Goal: Information Seeking & Learning: Learn about a topic

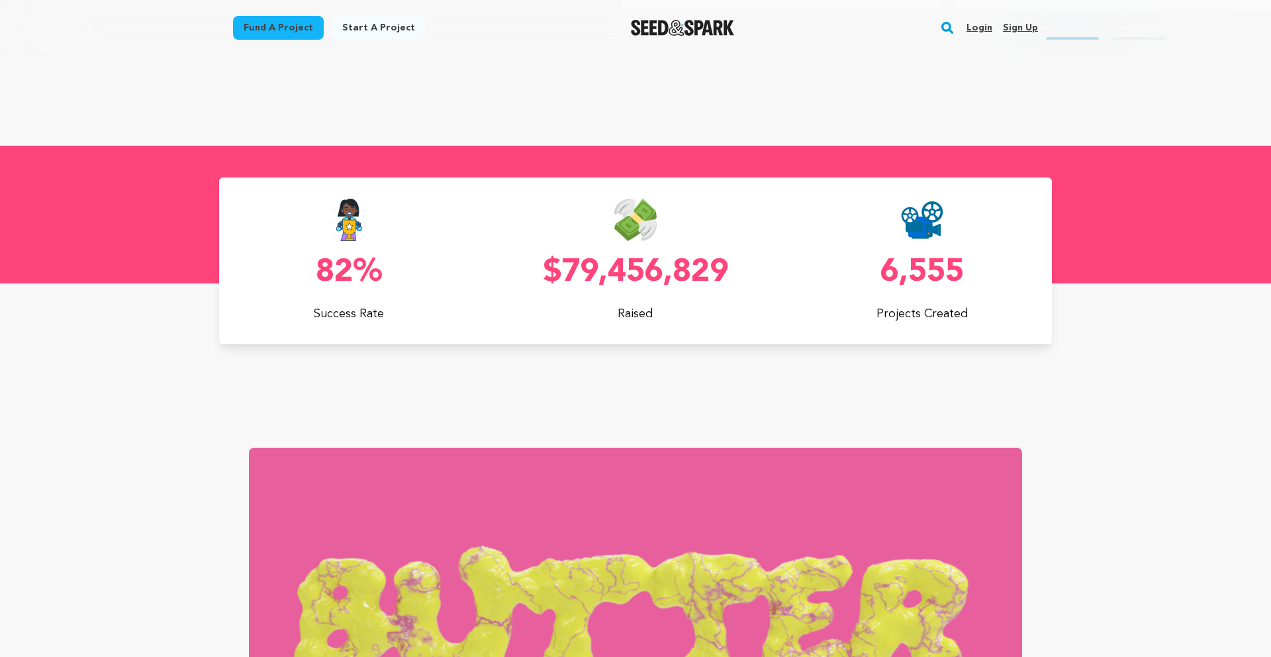
scroll to position [409, 0]
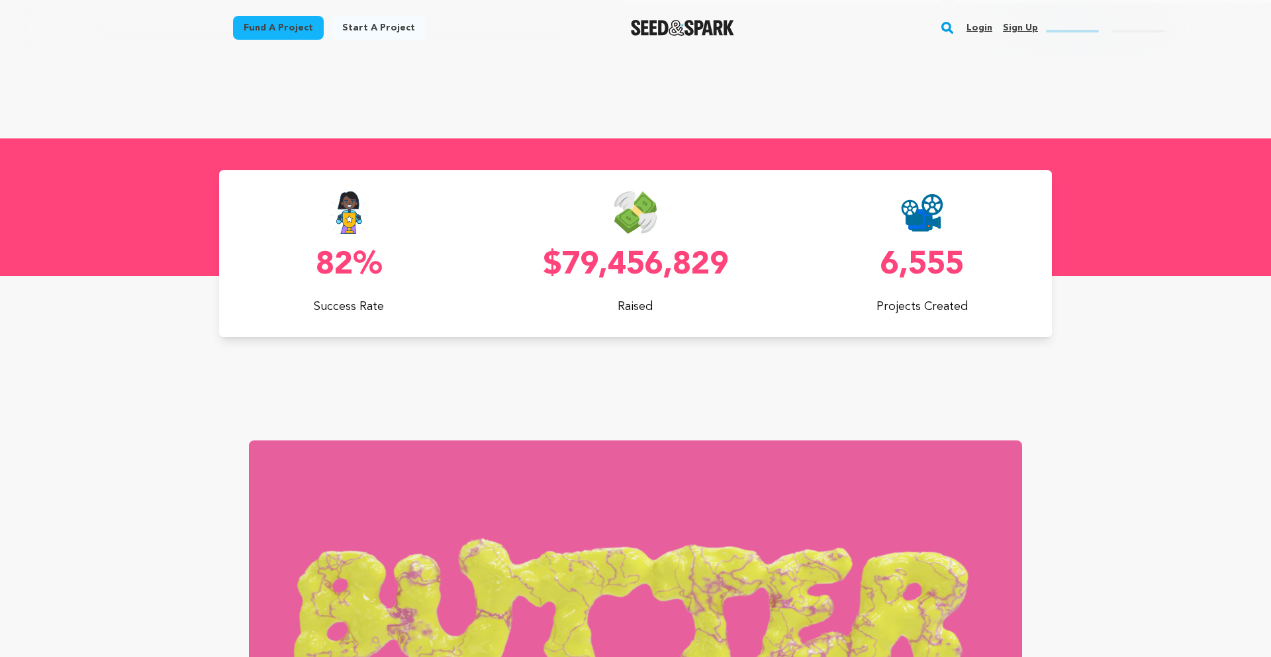
click at [297, 33] on link "Fund a project" at bounding box center [278, 28] width 91 height 24
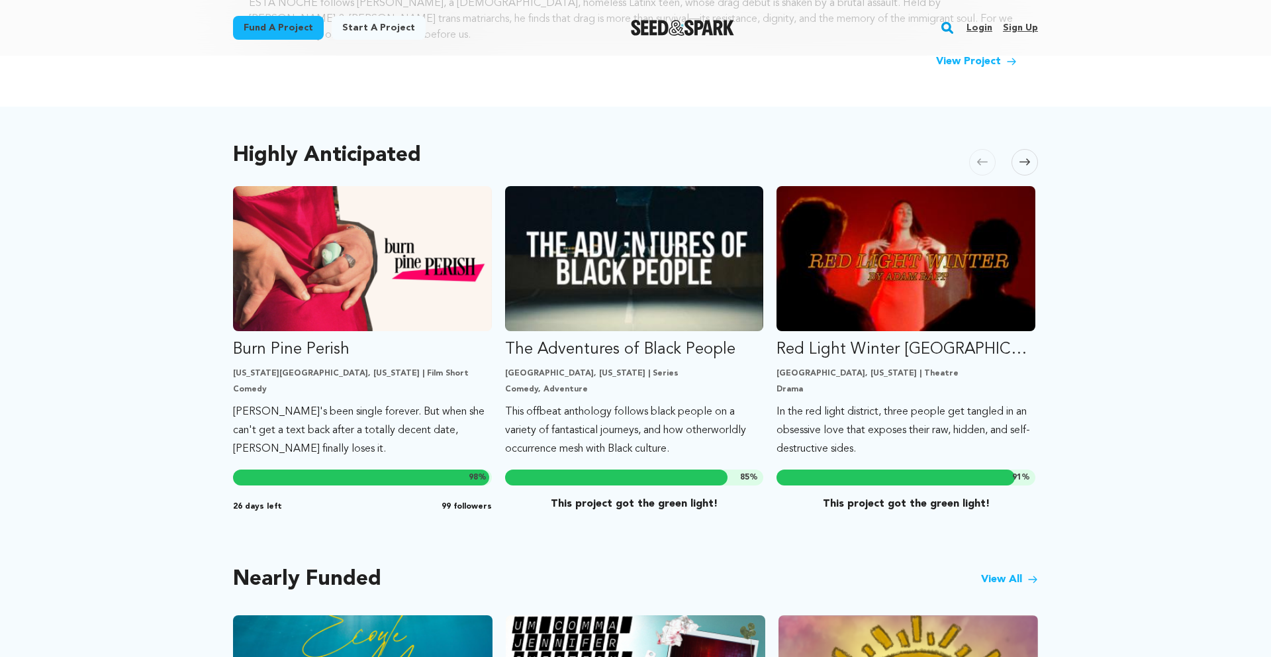
scroll to position [632, 0]
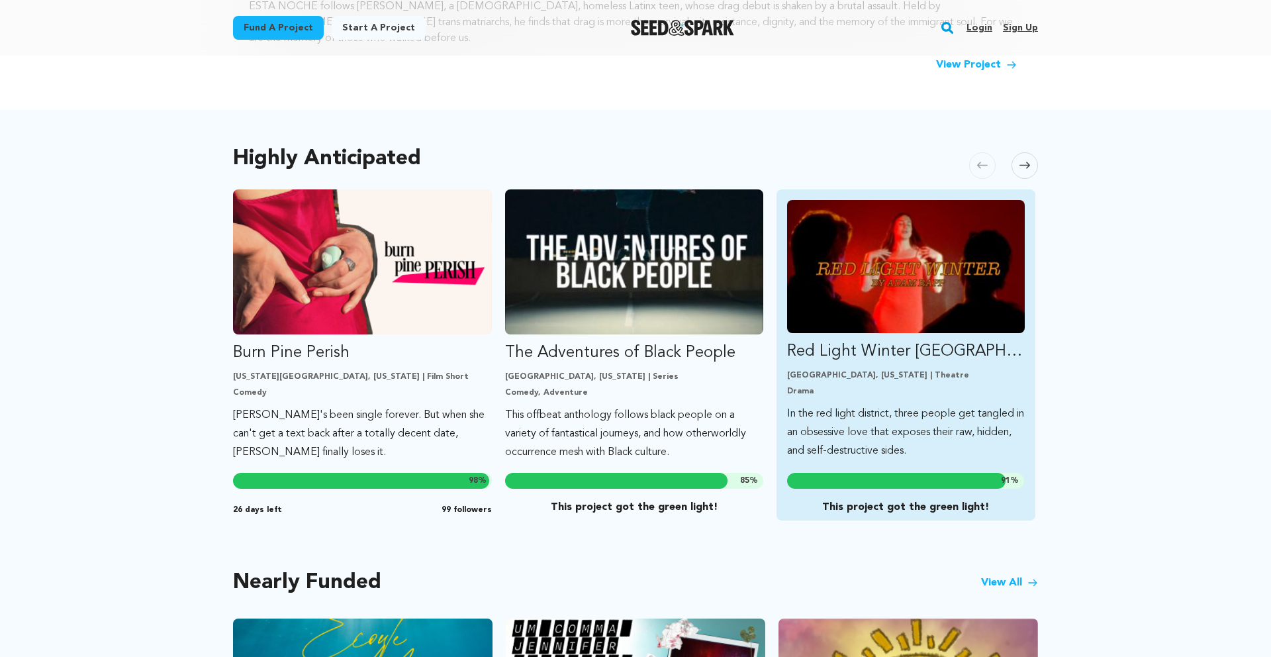
click at [802, 282] on img "Fund Red Light Winter Los Angeles" at bounding box center [906, 266] width 238 height 133
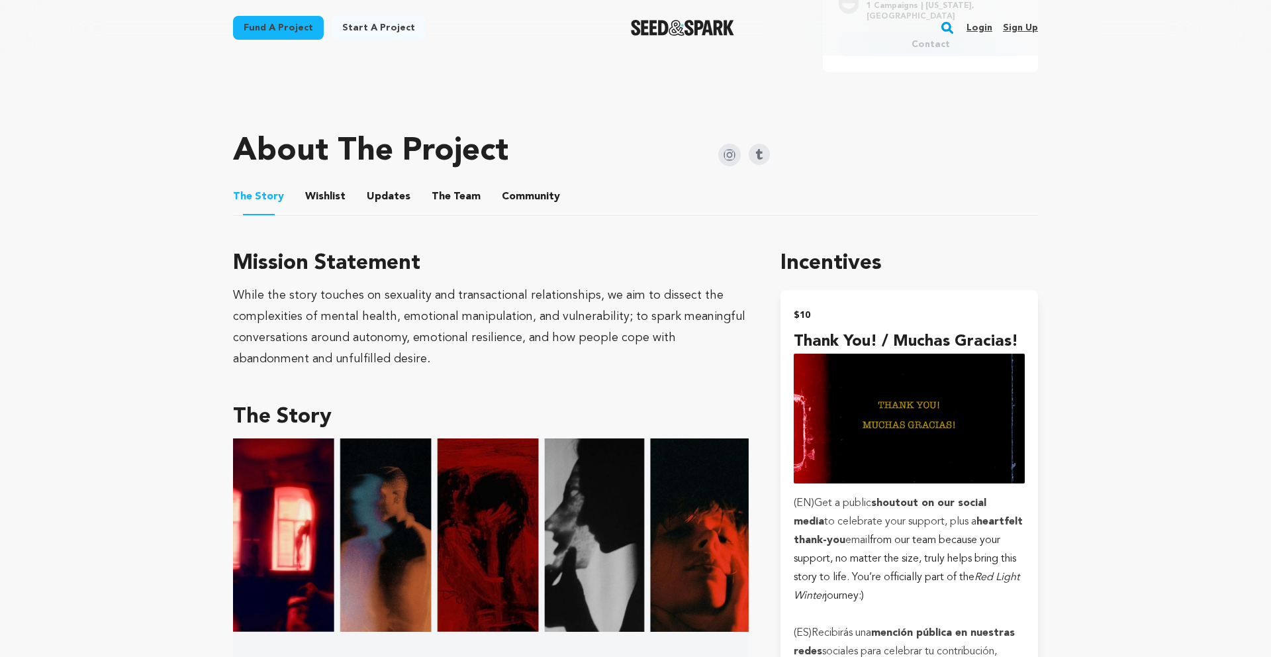
scroll to position [660, 0]
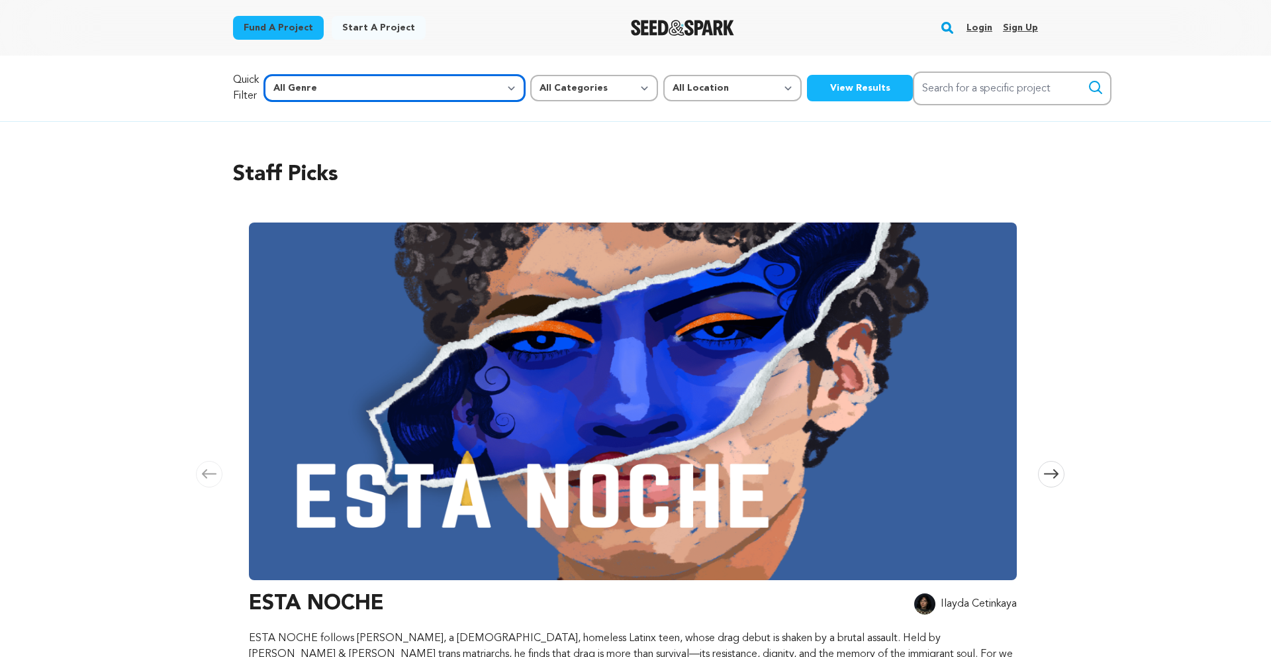
click at [333, 91] on select "All Genre Action Adventure Afrobeat Alternative Ambient Animation Bebop Big Ban…" at bounding box center [394, 88] width 261 height 26
select select "5"
click at [293, 75] on select "All Genre Action Adventure Afrobeat Alternative Ambient Animation Bebop Big Ban…" at bounding box center [394, 88] width 261 height 26
click at [387, 79] on select "All Genre Action Adventure Afrobeat Alternative Ambient Animation Bebop Big Ban…" at bounding box center [394, 88] width 261 height 26
click at [293, 75] on select "All Genre Action Adventure Afrobeat Alternative Ambient Animation Bebop Big Ban…" at bounding box center [394, 88] width 261 height 26
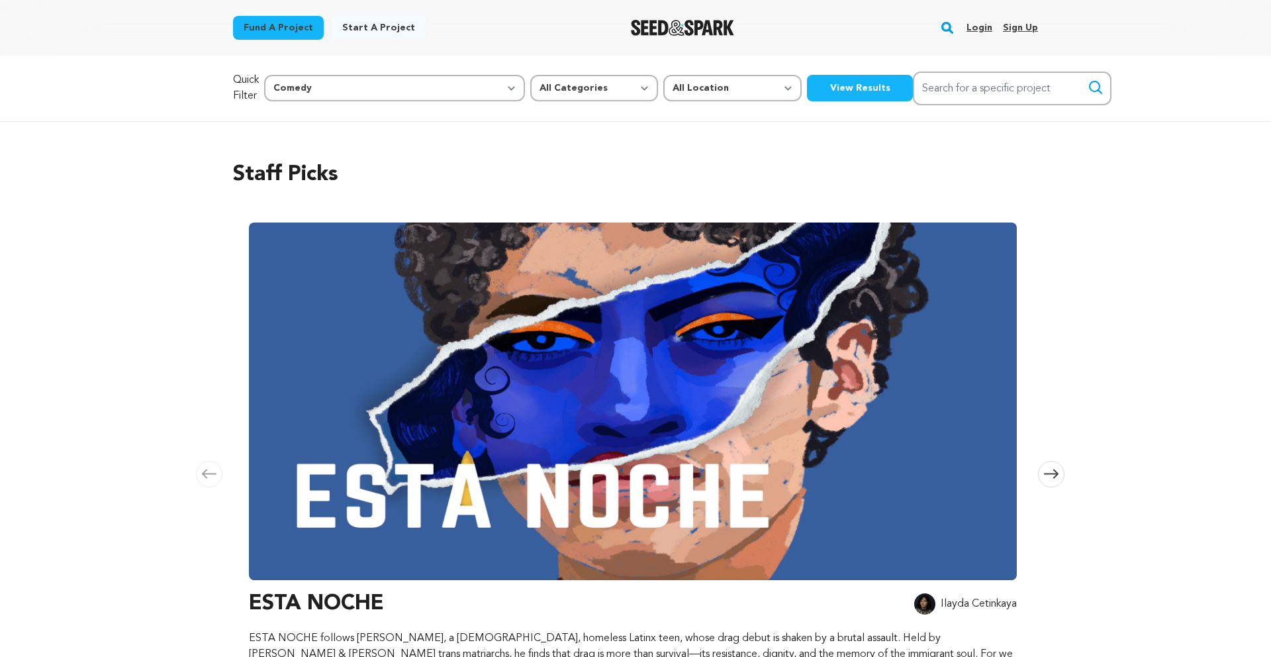
click at [807, 85] on button "View Results" at bounding box center [860, 88] width 106 height 26
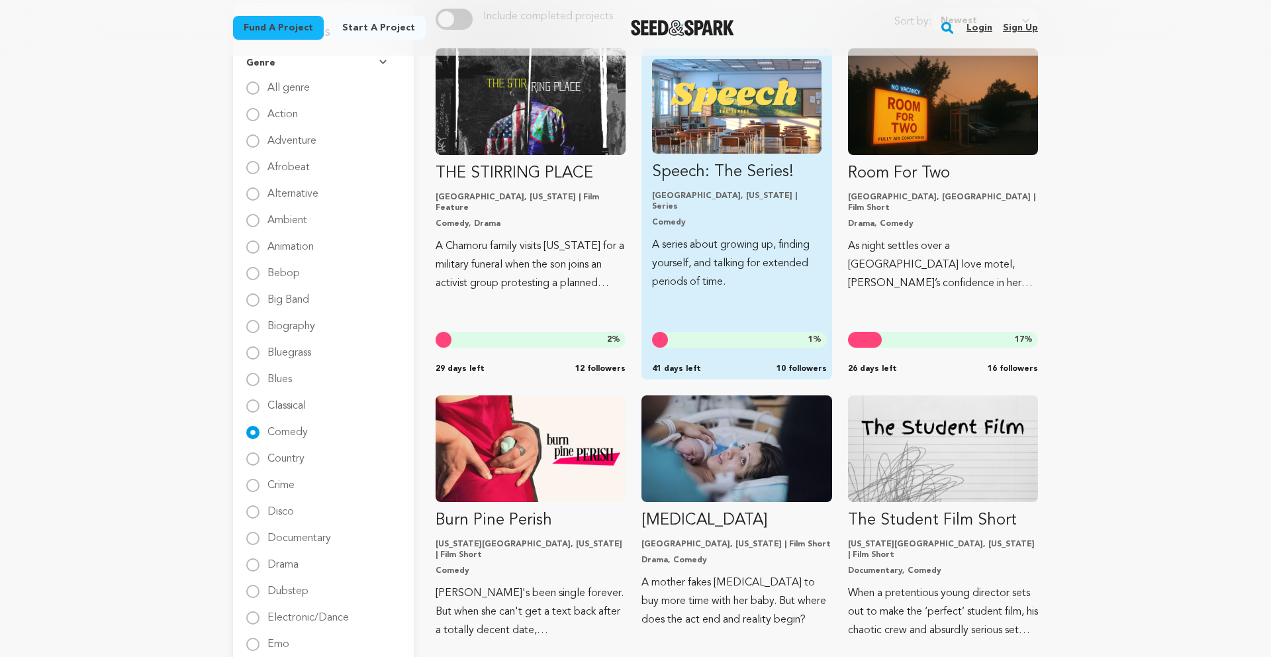
scroll to position [200, 0]
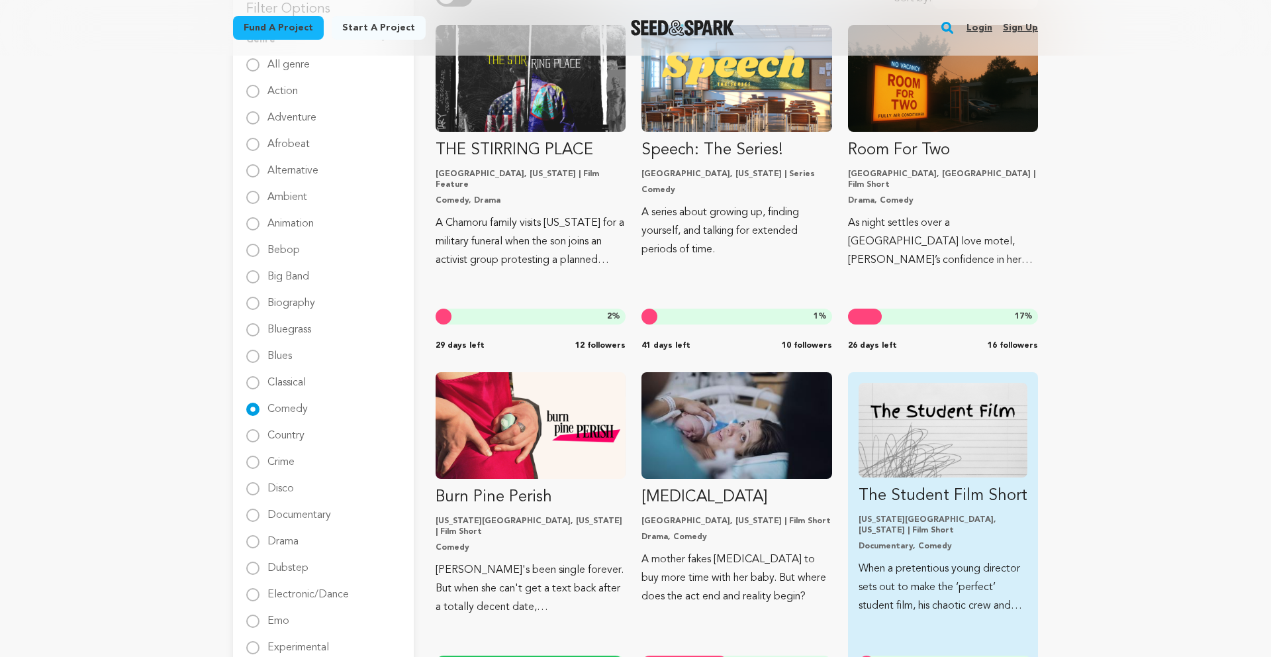
click at [907, 454] on img "Fund The Student Film Short" at bounding box center [943, 430] width 169 height 95
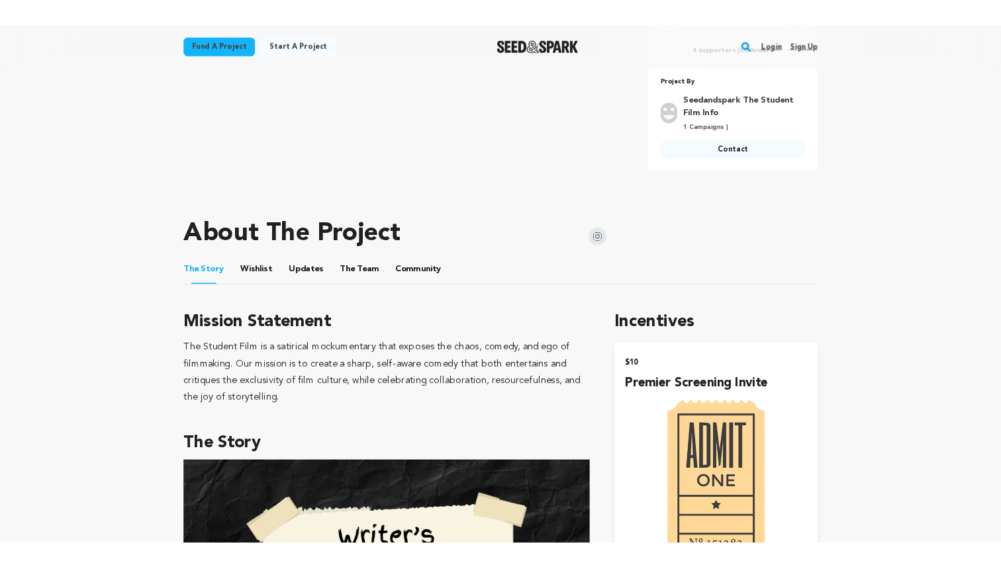
scroll to position [708, 0]
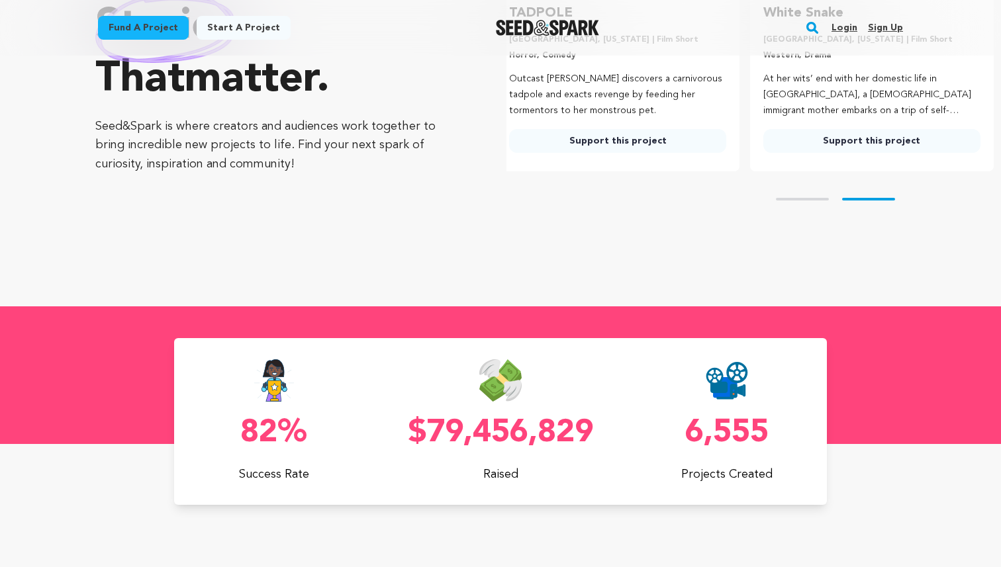
scroll to position [268, 0]
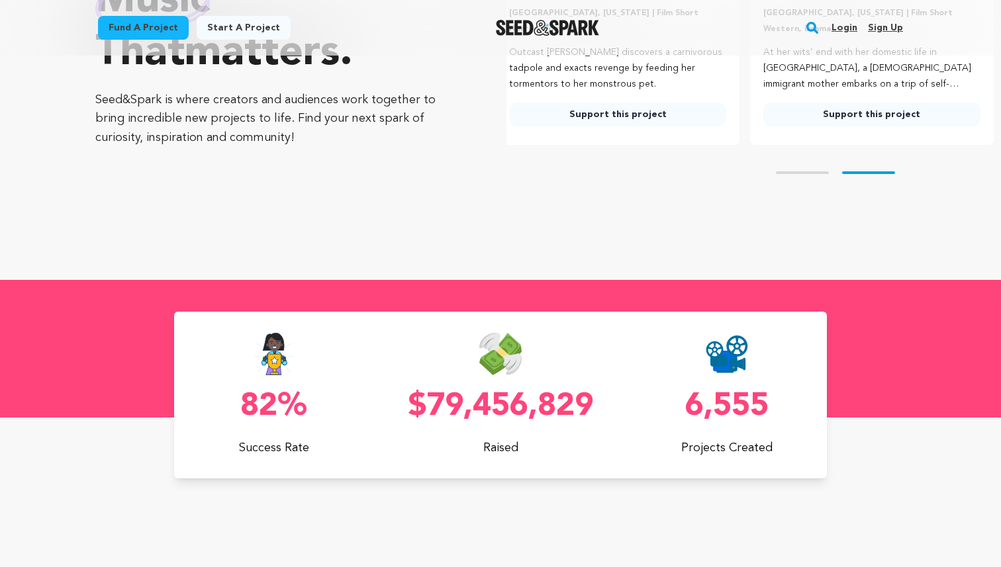
click at [178, 30] on link "Fund a project" at bounding box center [143, 28] width 91 height 24
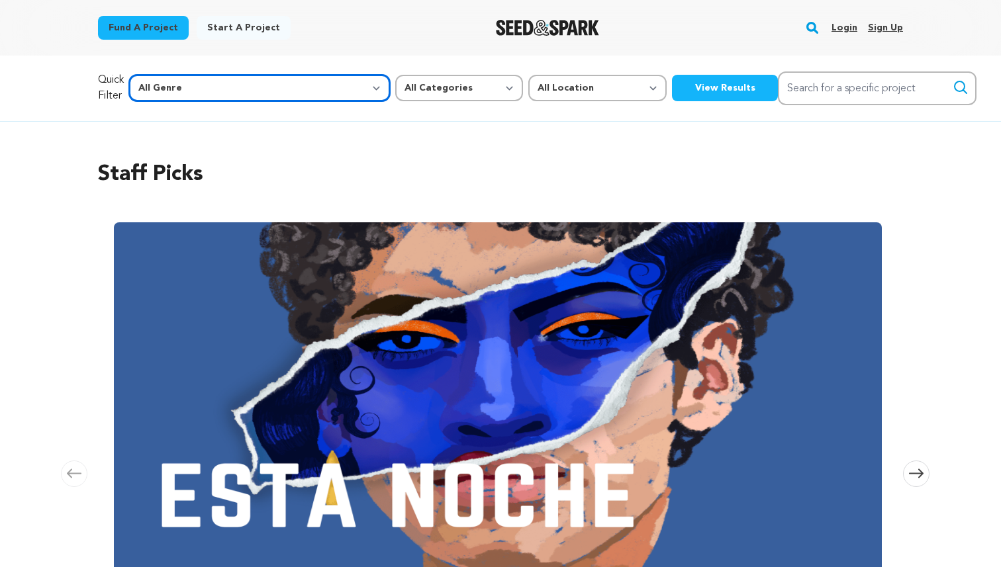
click at [242, 90] on select "All Genre Action Adventure Afrobeat Alternative Ambient Animation Bebop Big Ban…" at bounding box center [259, 88] width 261 height 26
select select "5"
click at [158, 75] on select "All Genre Action Adventure Afrobeat Alternative Ambient Animation Bebop Big Ban…" at bounding box center [259, 88] width 261 height 26
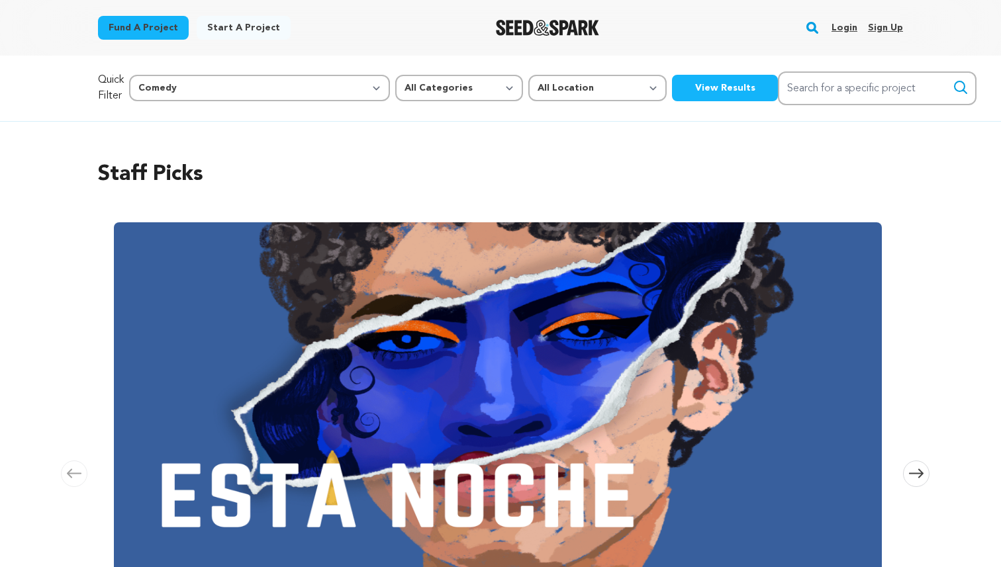
click at [672, 89] on button "View Results" at bounding box center [725, 88] width 106 height 26
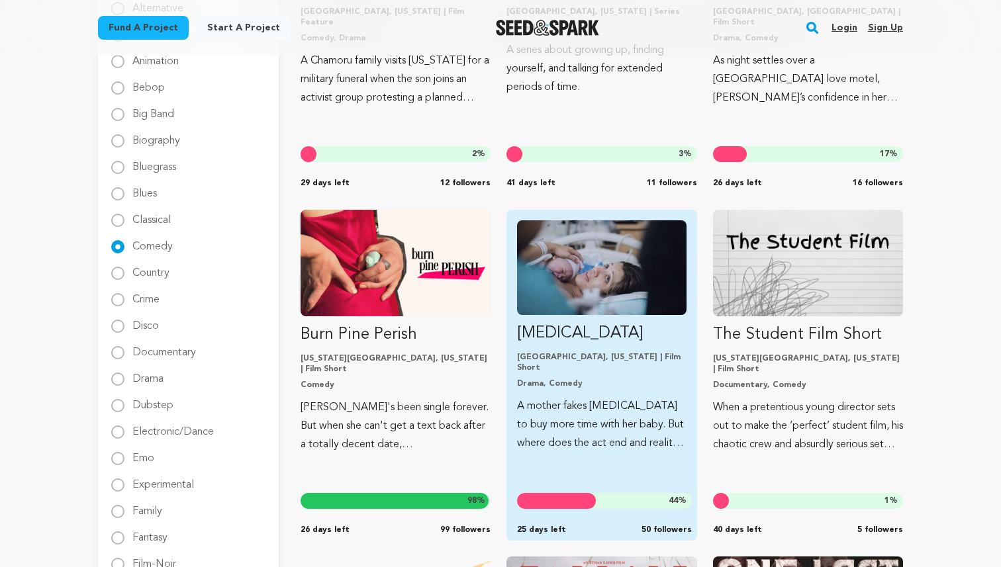
scroll to position [508, 0]
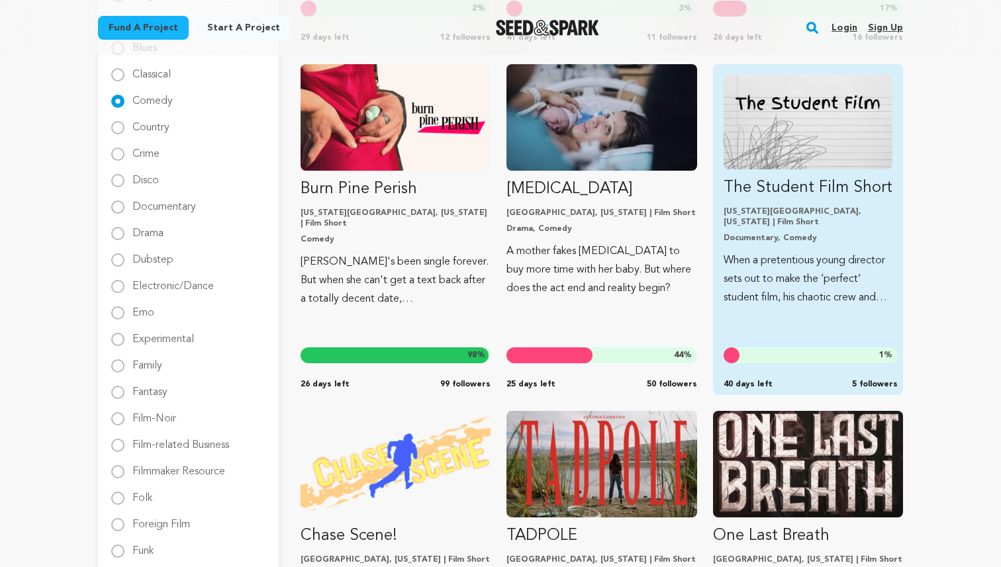
click at [770, 188] on p "The Student Film Short" at bounding box center [808, 187] width 169 height 21
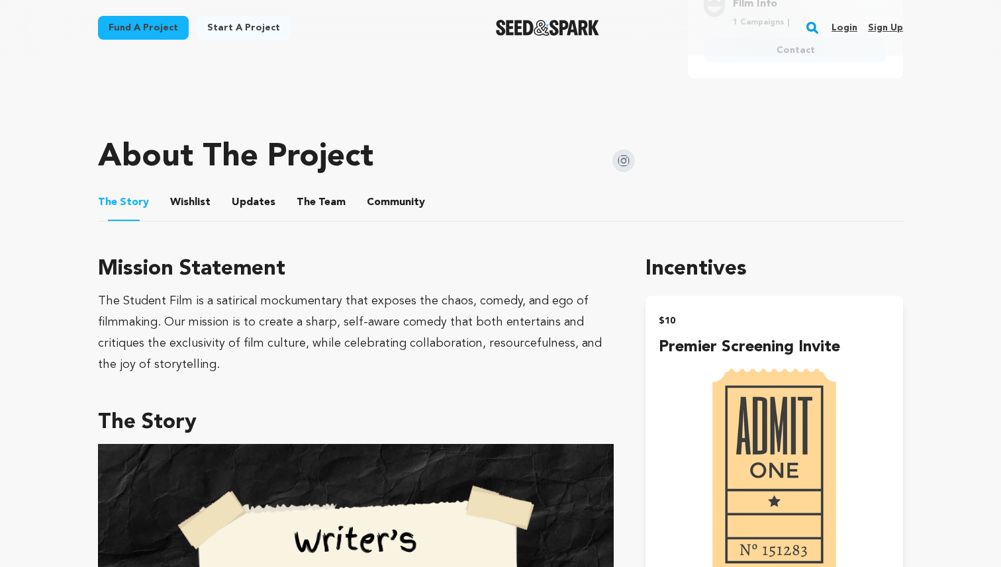
scroll to position [667, 0]
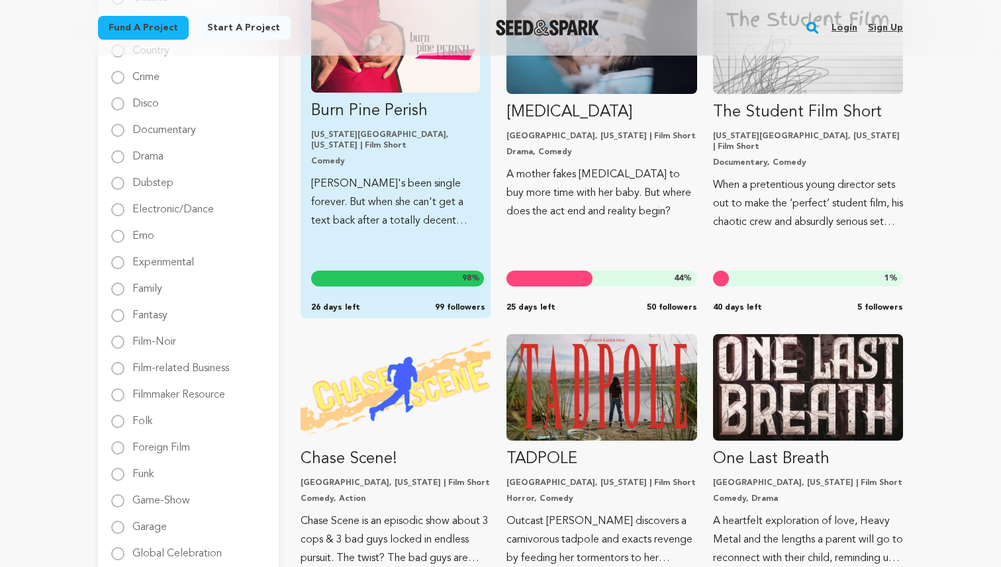
scroll to position [757, 0]
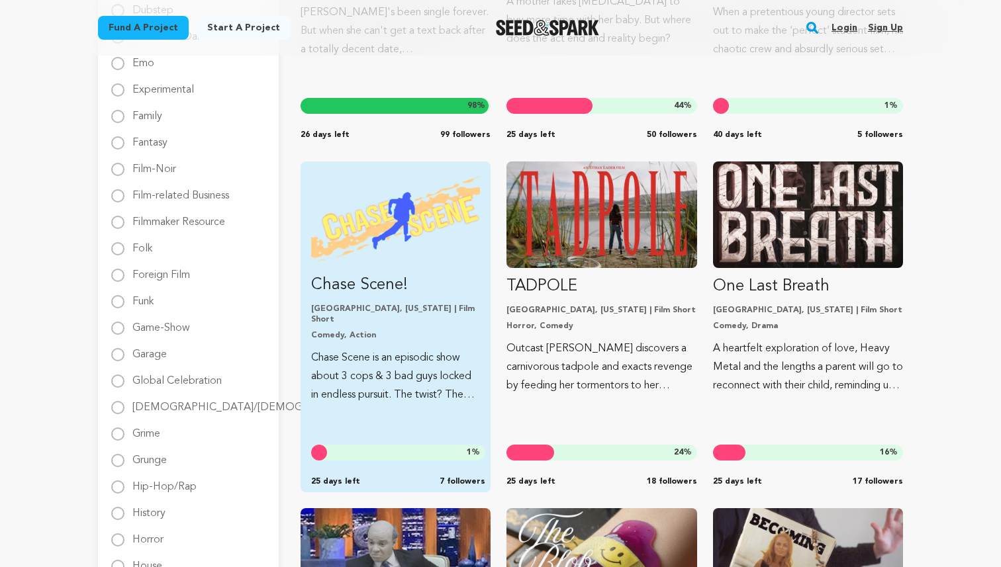
click at [416, 268] on link "Chase Scene! San Francisco, California | Film Short Comedy, Action Chase Scene …" at bounding box center [395, 288] width 169 height 232
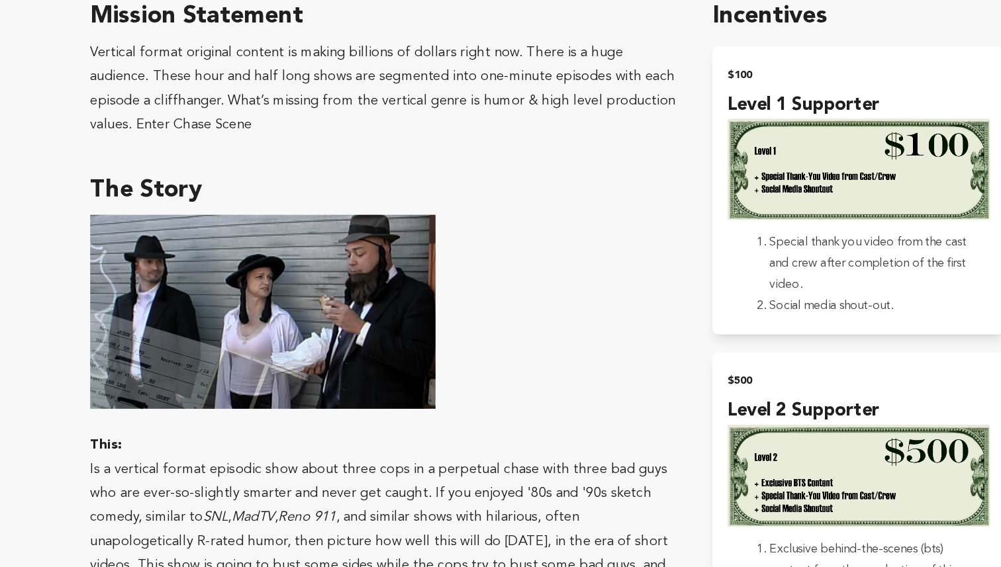
scroll to position [781, 0]
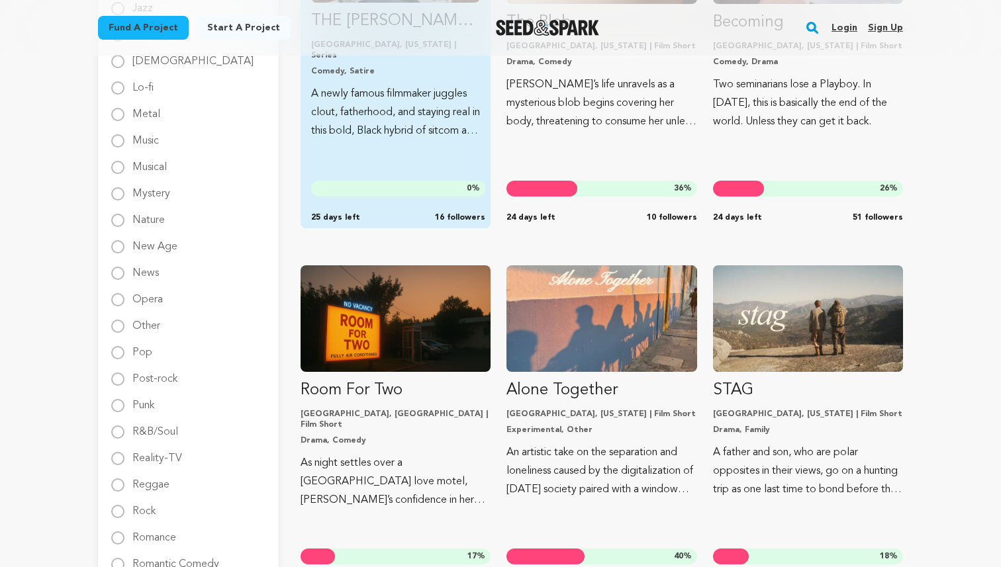
scroll to position [1367, 0]
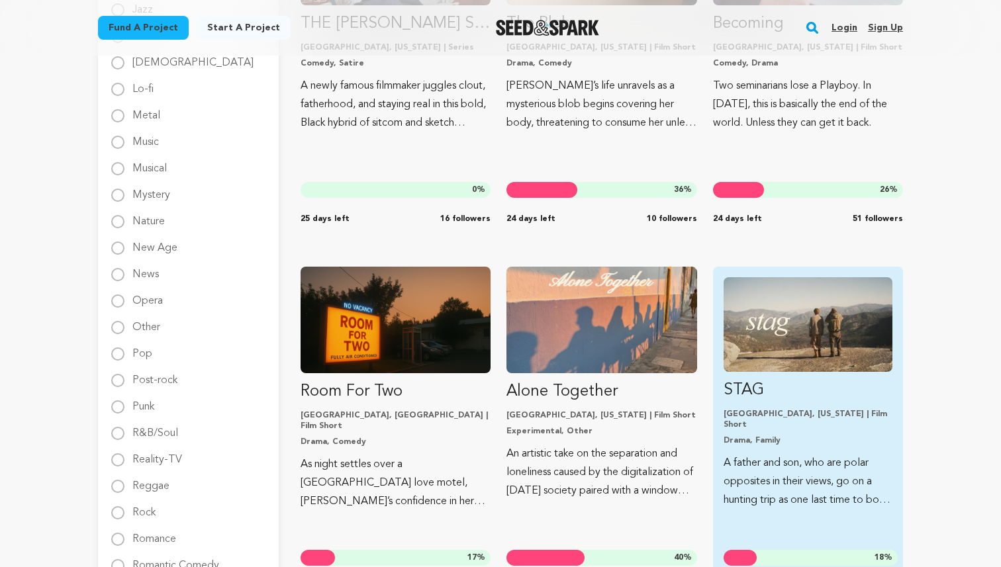
click at [741, 334] on img "Fund STAG" at bounding box center [808, 324] width 169 height 95
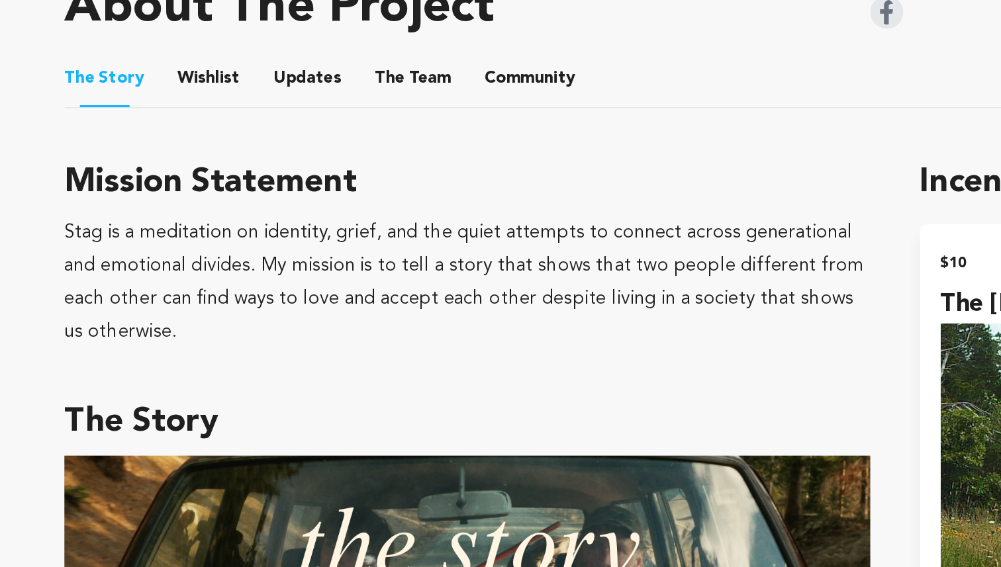
scroll to position [516, 0]
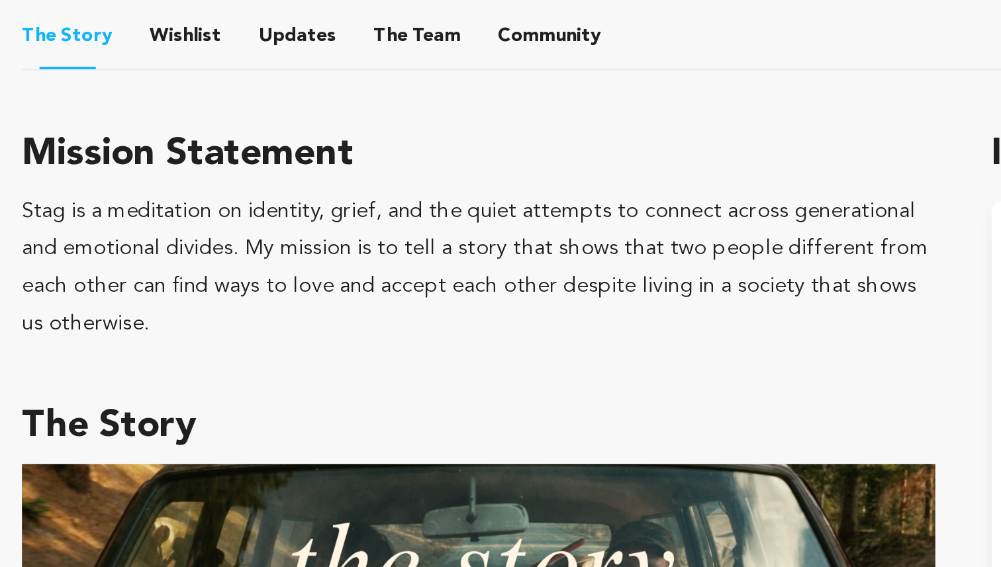
click at [246, 427] on div "Stag is a meditation on identity, grief, and the quiet attempts to connect acro…" at bounding box center [356, 384] width 516 height 85
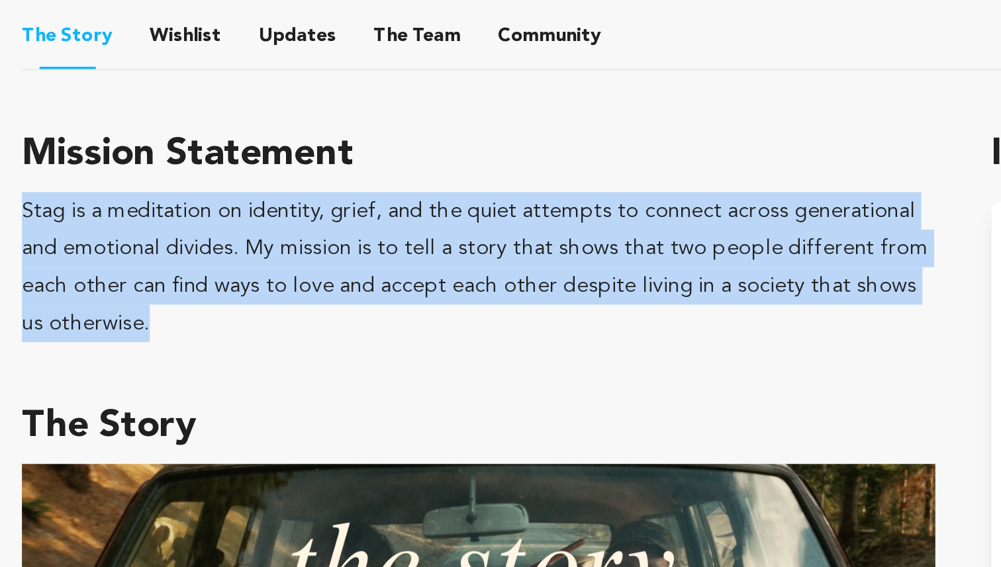
drag, startPoint x: 159, startPoint y: 433, endPoint x: 97, endPoint y: 369, distance: 88.5
copy div "Stag is a meditation on identity, grief, and the quiet attempts to connect acro…"
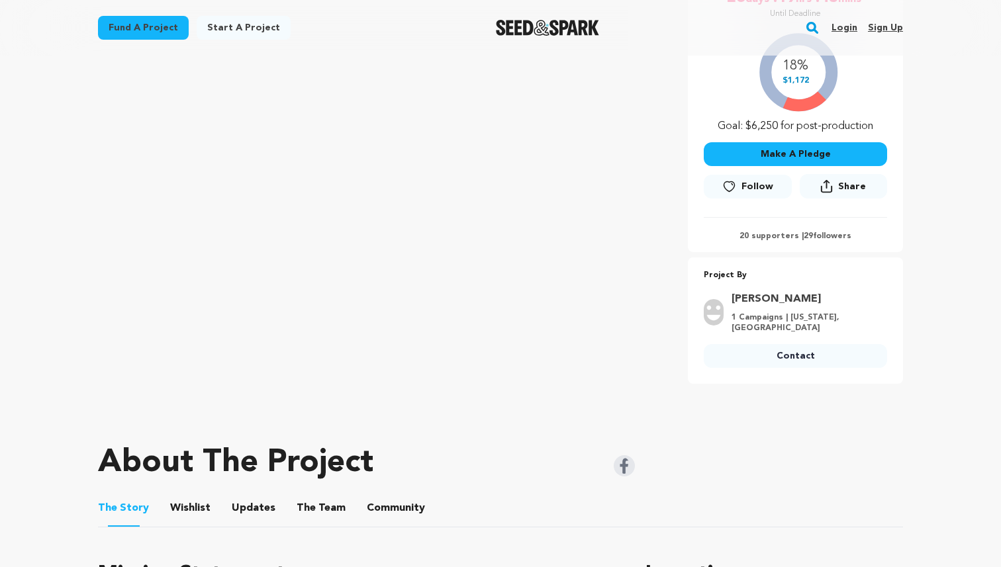
scroll to position [0, 0]
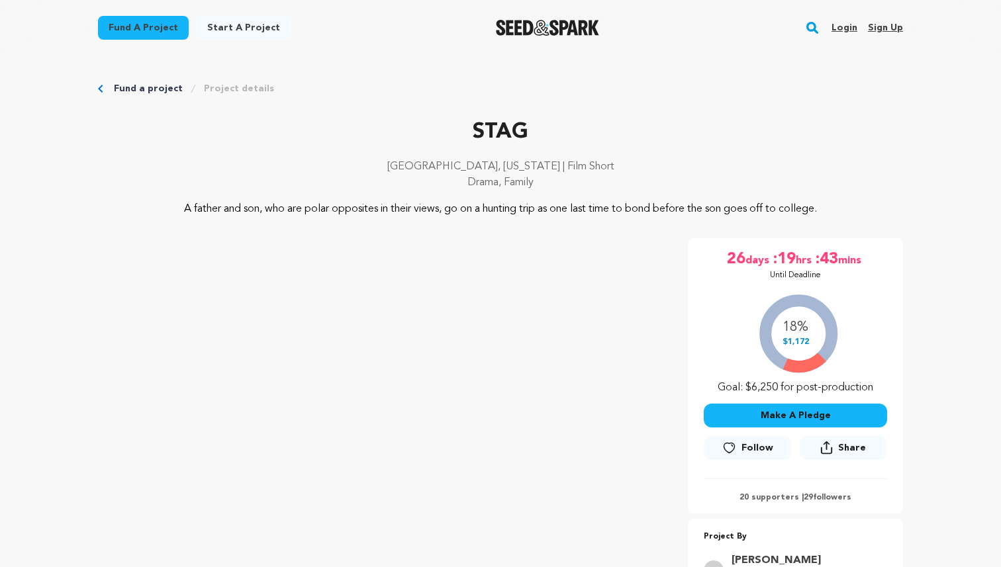
click at [104, 86] on div "Fund a project Project details" at bounding box center [500, 88] width 805 height 13
click at [101, 86] on icon "Breadcrumb" at bounding box center [100, 89] width 5 height 8
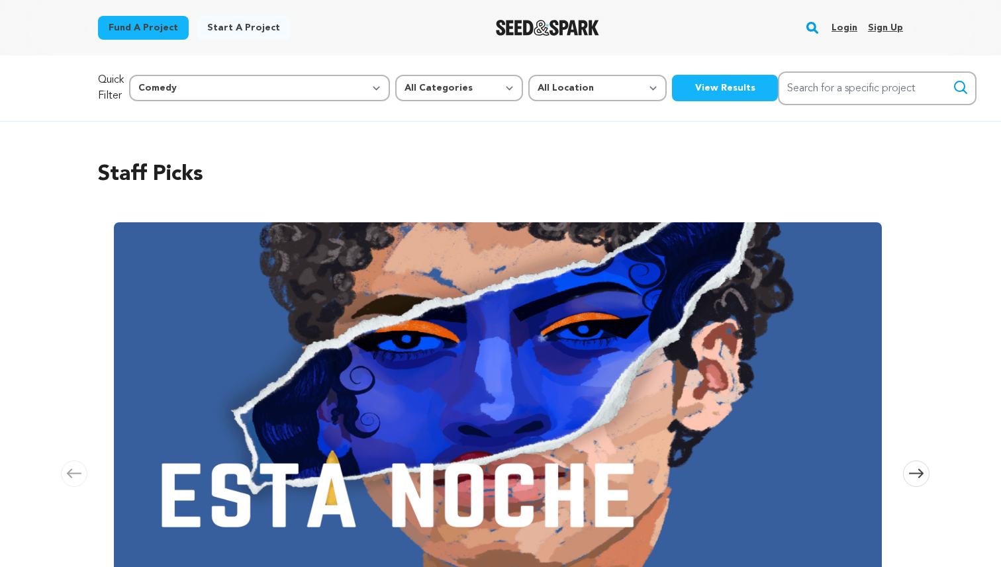
select select "5"
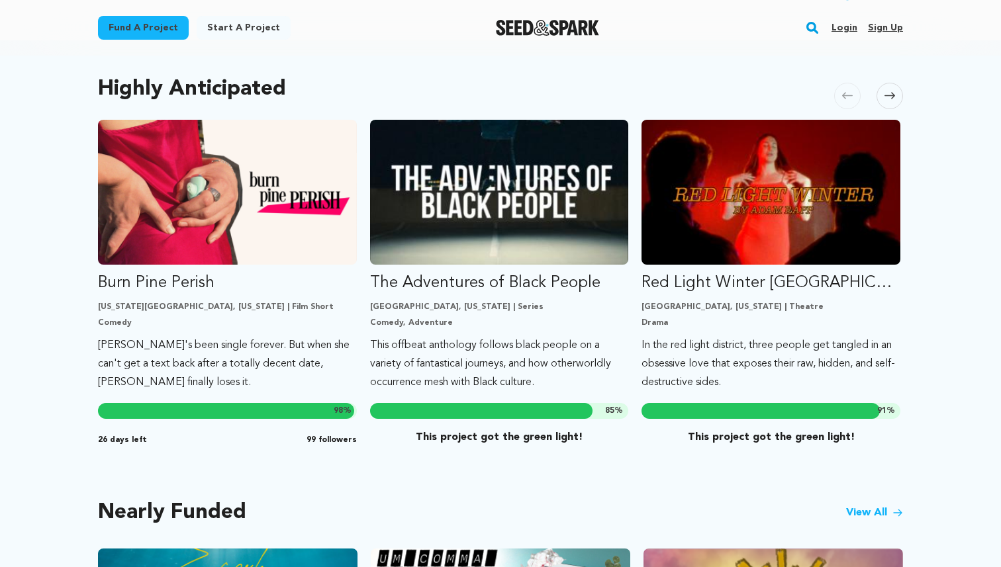
scroll to position [742, 0]
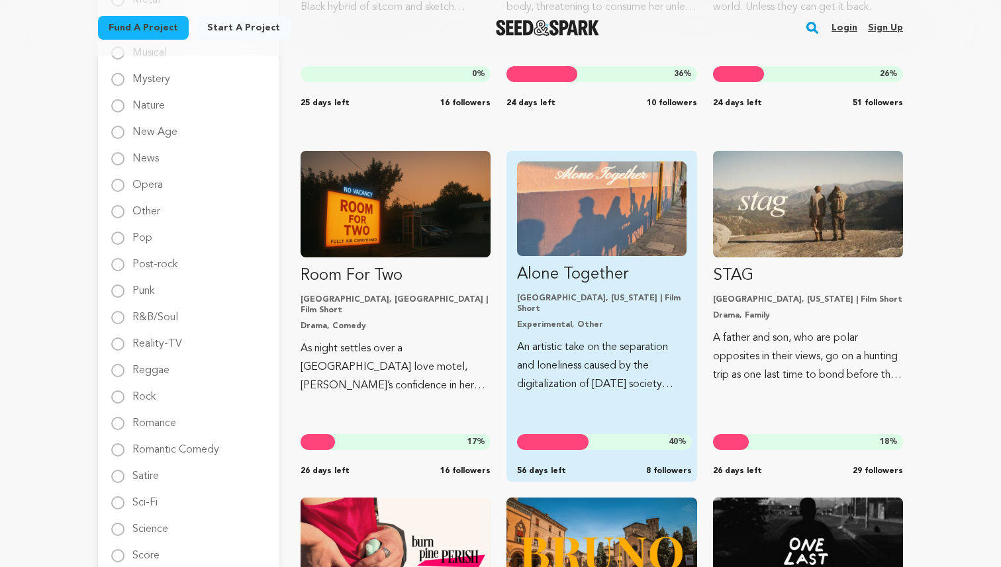
scroll to position [1645, 0]
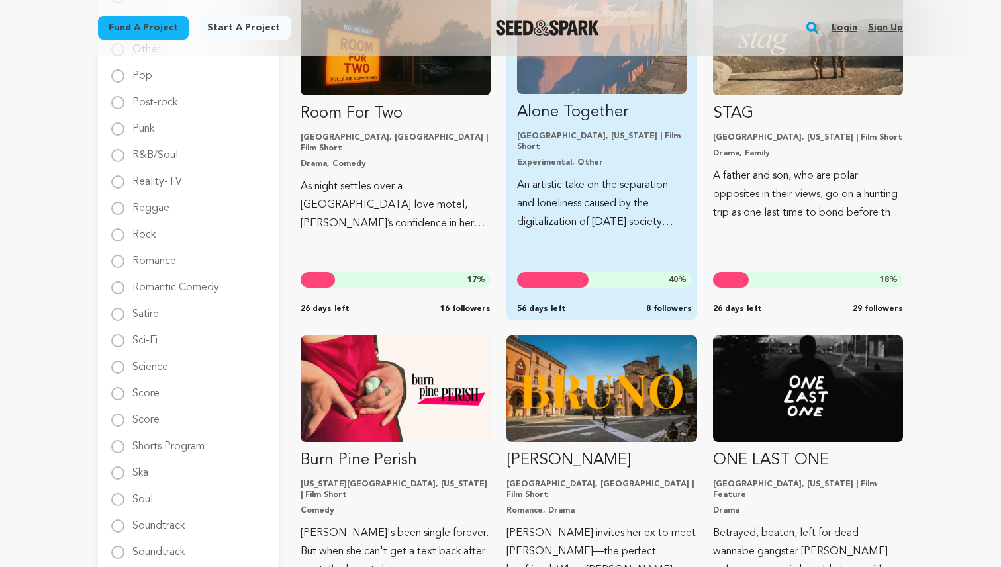
click at [624, 192] on p "An artistic take on the separation and loneliness caused by the digitalization …" at bounding box center [601, 204] width 169 height 56
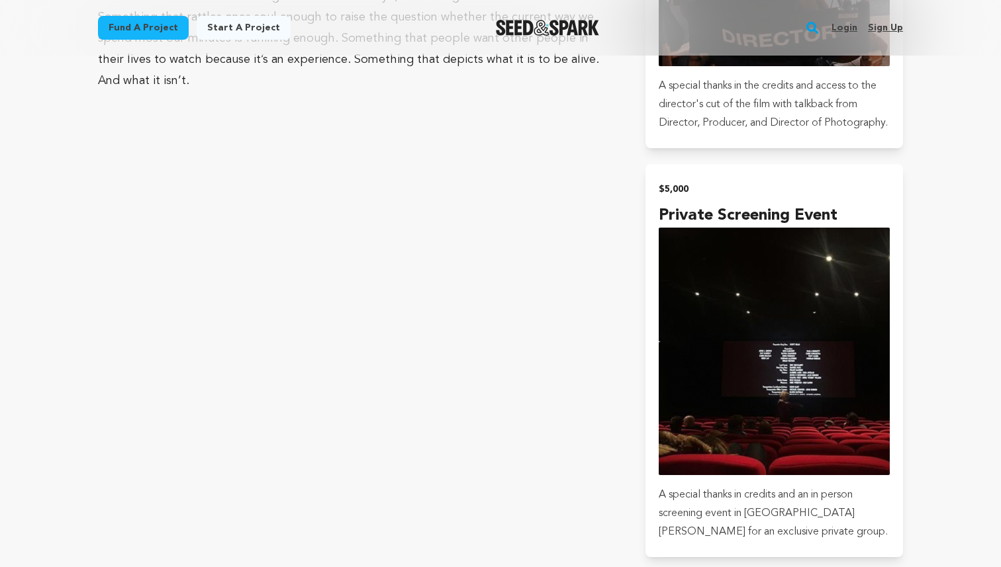
scroll to position [2711, 0]
